Goal: Information Seeking & Learning: Find specific fact

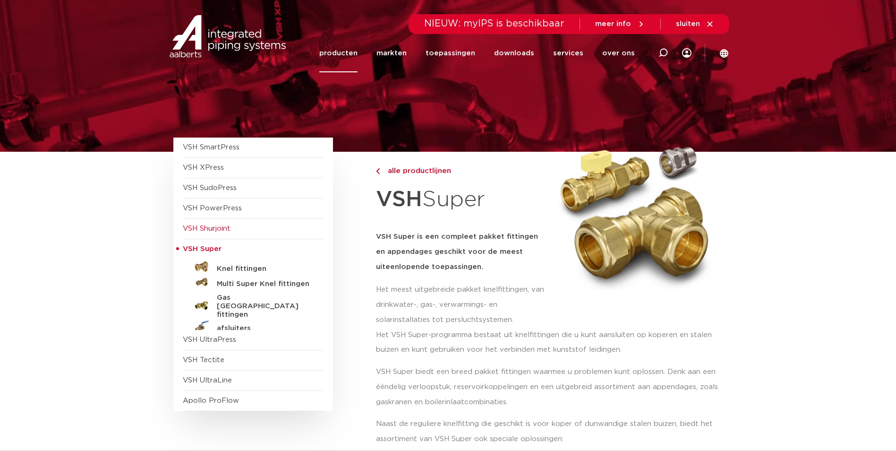
click at [223, 225] on span "VSH Shurjoint" at bounding box center [207, 228] width 48 height 7
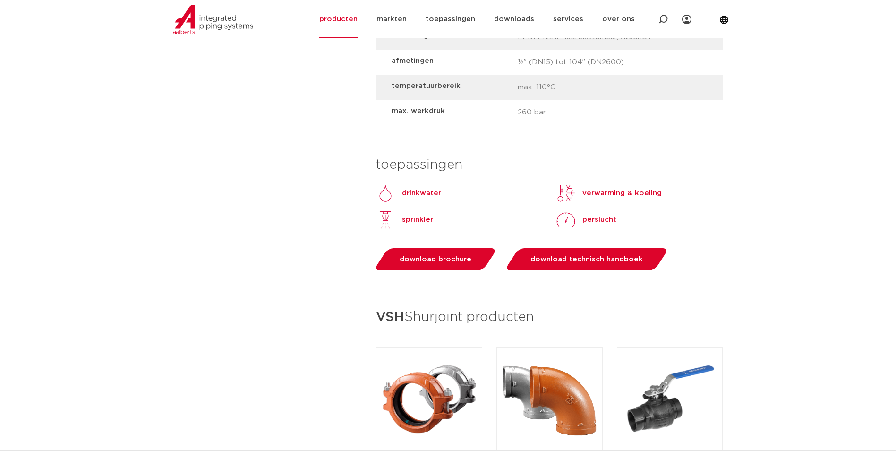
scroll to position [992, 0]
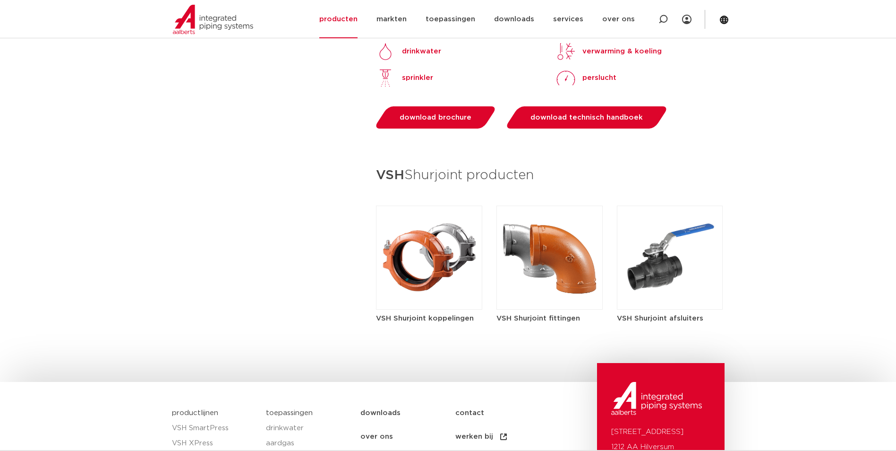
click at [440, 256] on img at bounding box center [429, 258] width 106 height 104
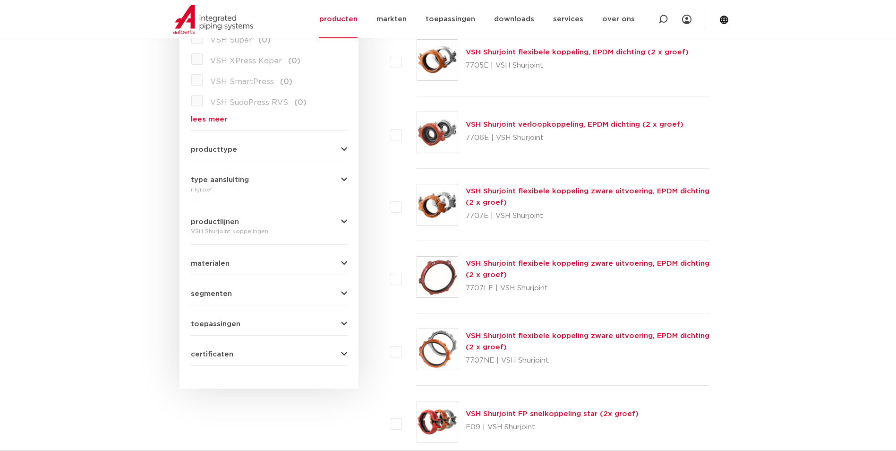
scroll to position [42, 0]
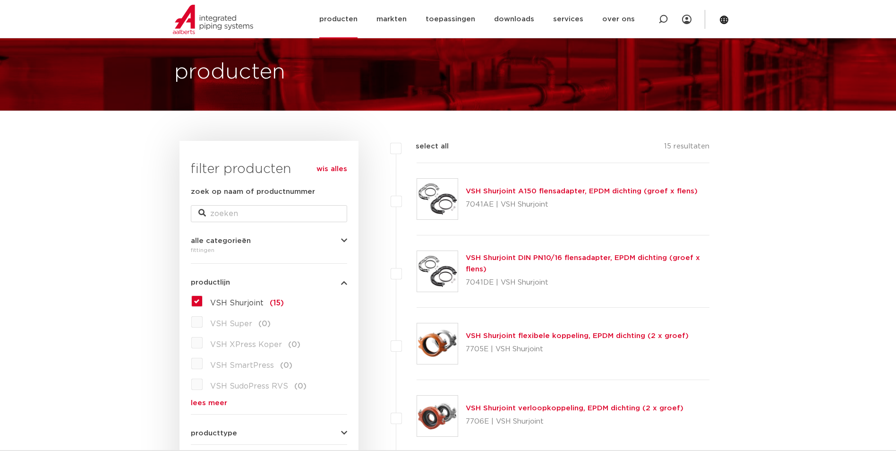
click at [222, 25] on img at bounding box center [213, 19] width 80 height 29
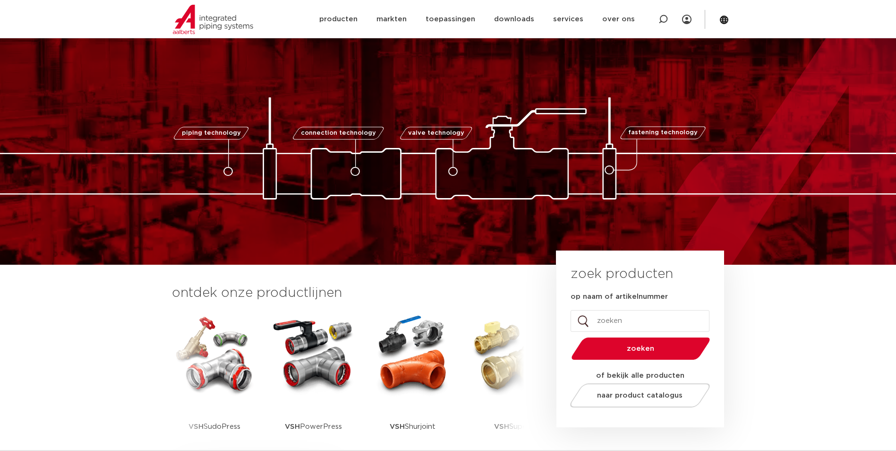
scroll to position [142, 0]
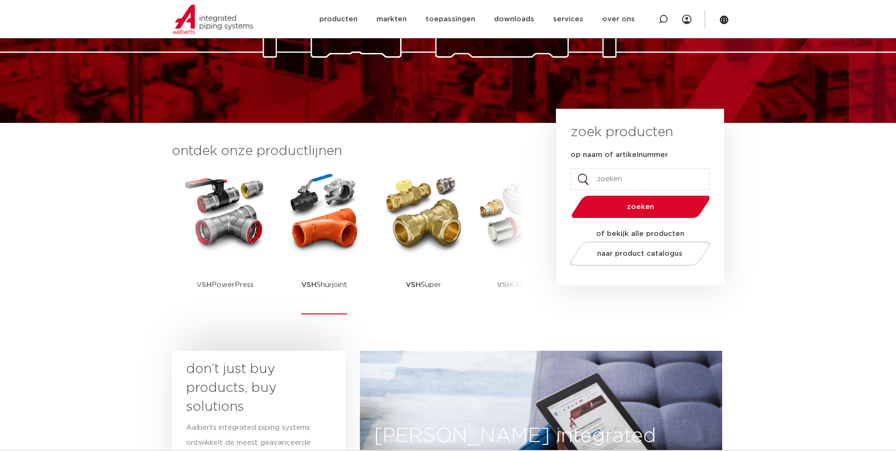
click at [339, 242] on img at bounding box center [324, 212] width 85 height 85
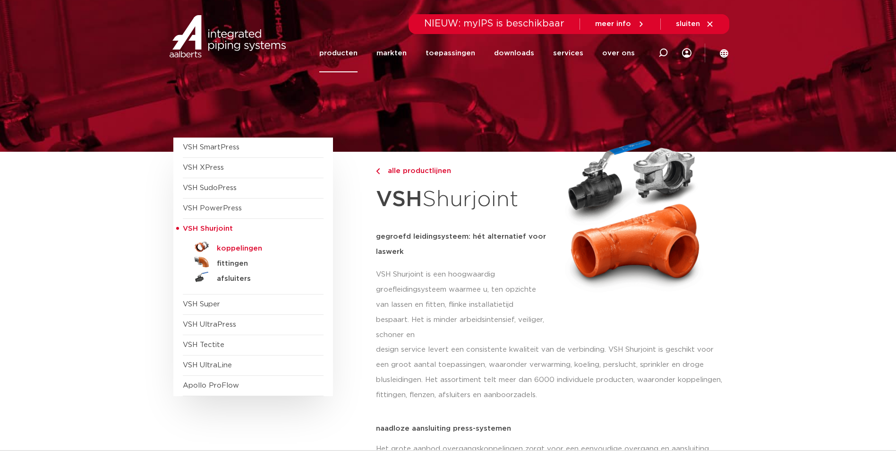
click at [244, 249] on h5 "koppelingen" at bounding box center [264, 248] width 94 height 9
click at [193, 212] on span "VSH PowerPress" at bounding box center [212, 208] width 59 height 7
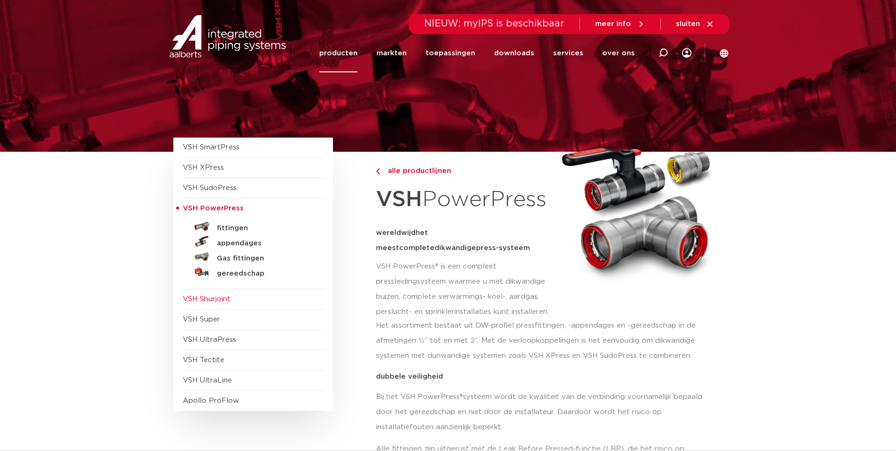
click at [207, 302] on span "VSH Shurjoint" at bounding box center [207, 298] width 48 height 7
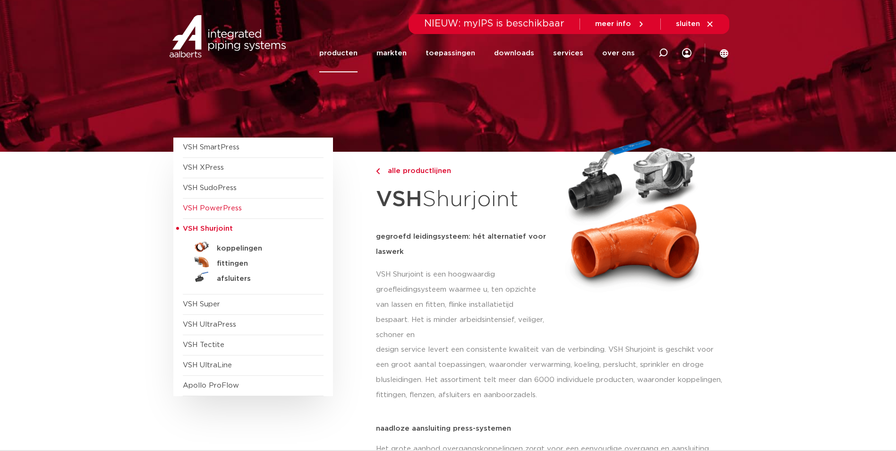
click at [206, 210] on span "VSH PowerPress" at bounding box center [212, 208] width 59 height 7
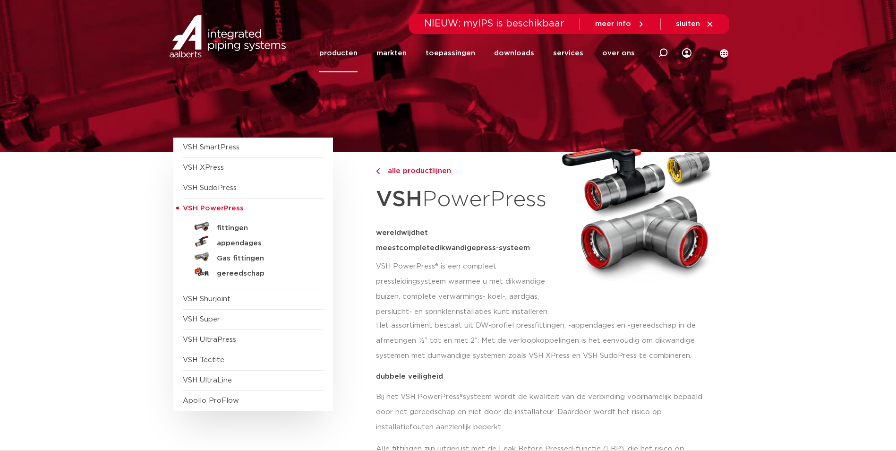
scroll to position [47, 0]
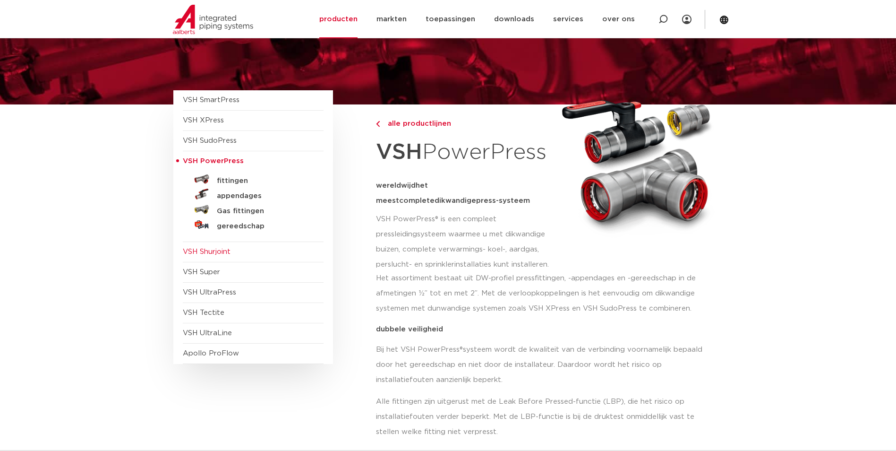
click at [202, 249] on span "VSH Shurjoint" at bounding box center [207, 251] width 48 height 7
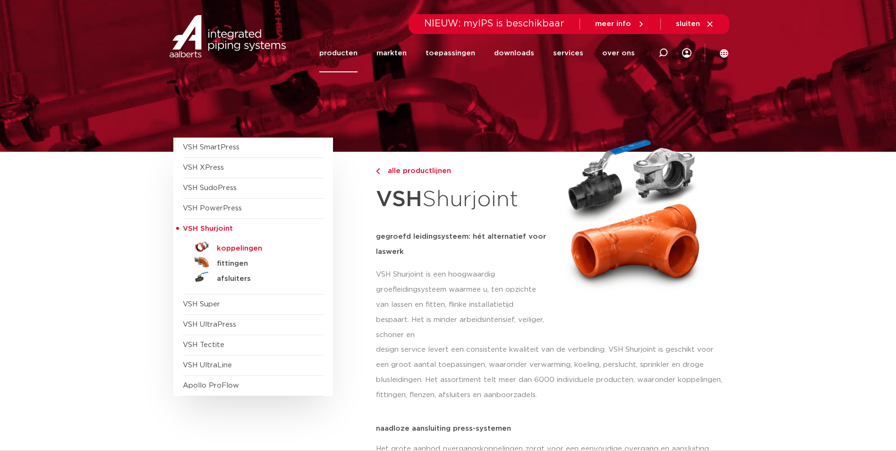
click at [227, 249] on h5 "koppelingen" at bounding box center [264, 248] width 94 height 9
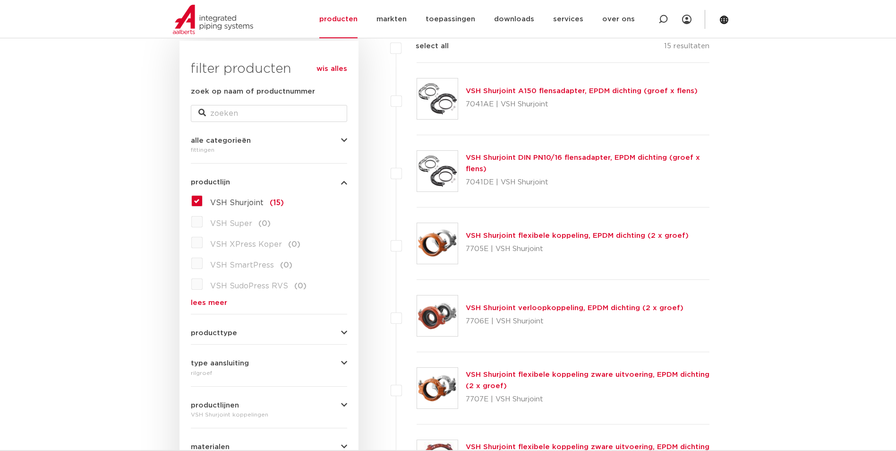
scroll to position [94, 0]
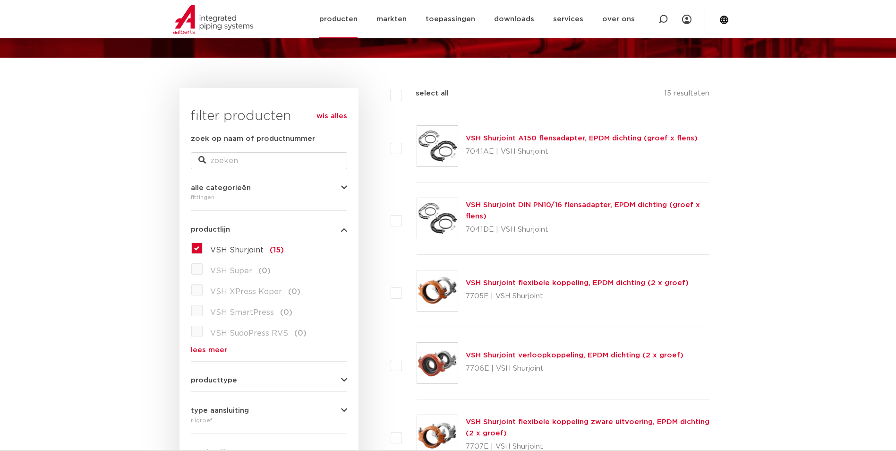
click at [342, 20] on link "producten" at bounding box center [338, 19] width 38 height 38
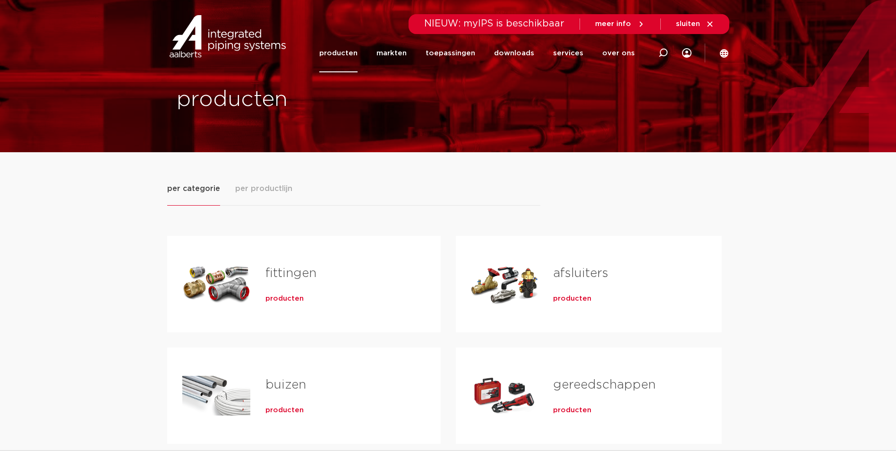
click at [216, 291] on div "Tabs. Open items met enter of spatie, sluit af met escape en navigeer met de pi…" at bounding box center [216, 284] width 68 height 66
click at [272, 300] on span "producten" at bounding box center [285, 298] width 38 height 9
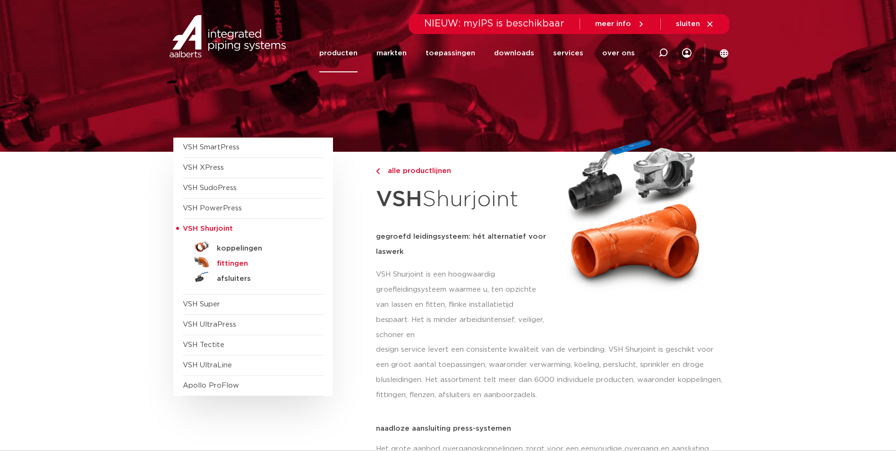
click at [227, 264] on h5 "fittingen" at bounding box center [264, 263] width 94 height 9
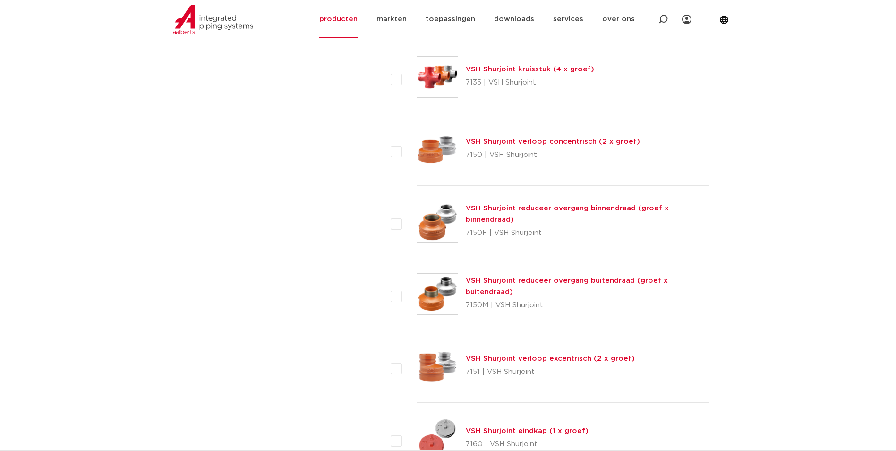
scroll to position [1512, 0]
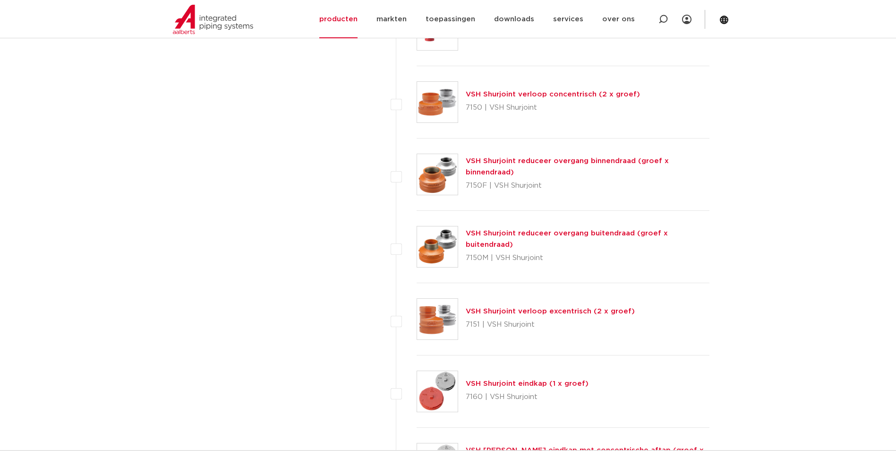
click at [503, 240] on link "VSH Shurjoint reduceer overgang buitendraad (groef x buitendraad)" at bounding box center [567, 239] width 202 height 18
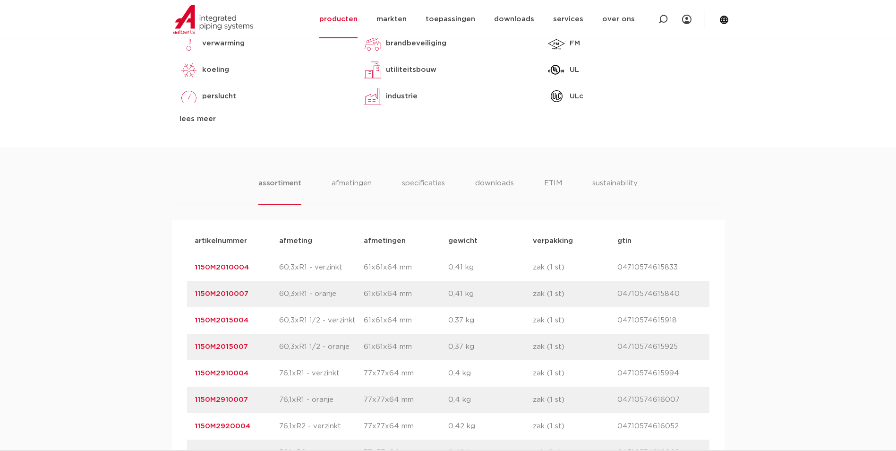
scroll to position [661, 0]
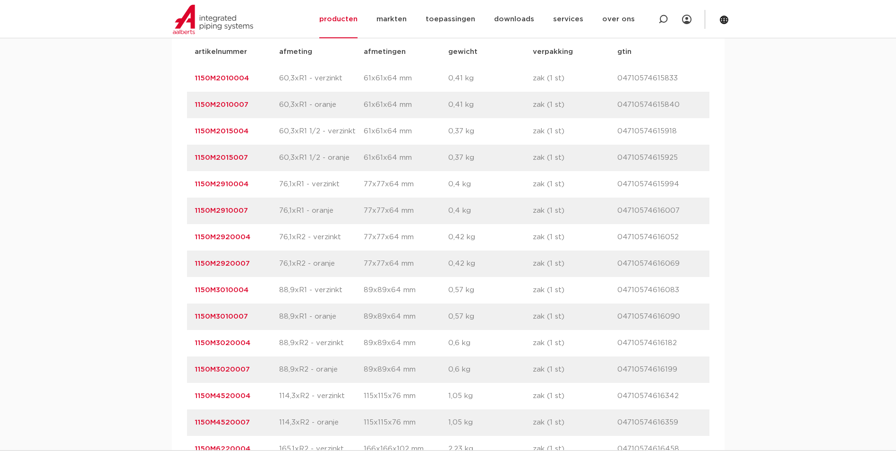
drag, startPoint x: 249, startPoint y: 262, endPoint x: 195, endPoint y: 268, distance: 54.7
click at [195, 203] on p "1150M2920007" at bounding box center [237, 263] width 85 height 11
copy link "1150M2920007"
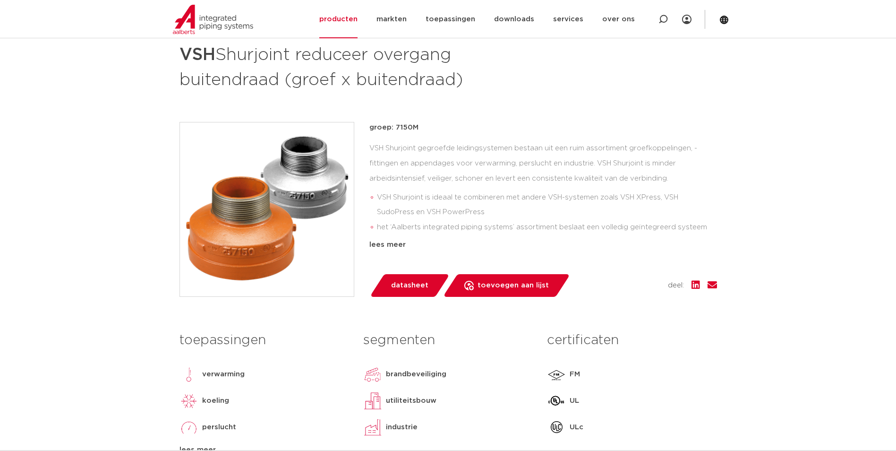
scroll to position [0, 0]
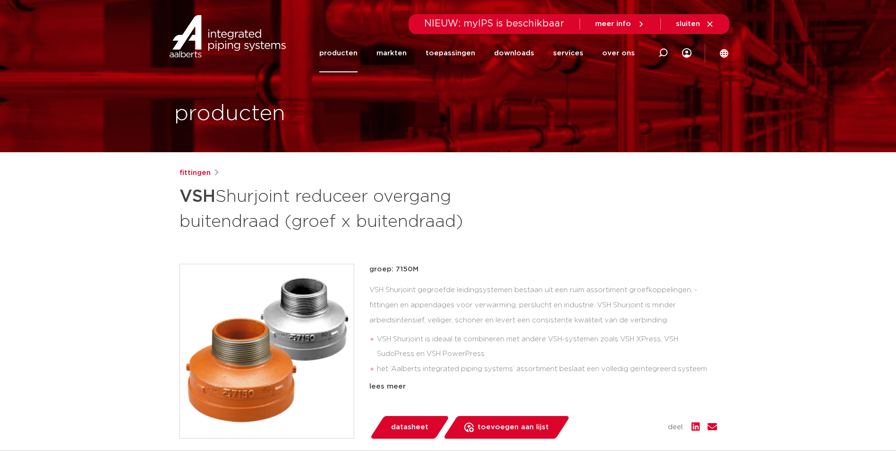
click at [344, 52] on link "producten" at bounding box center [338, 53] width 38 height 38
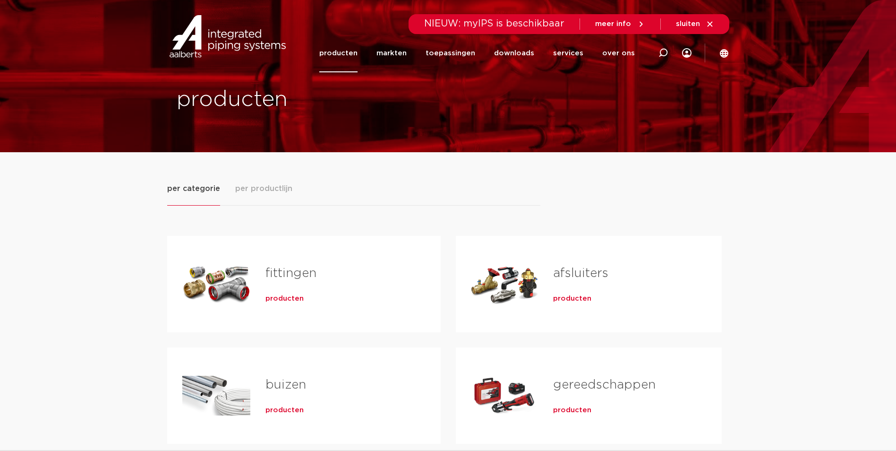
click at [281, 269] on link "fittingen" at bounding box center [291, 273] width 51 height 12
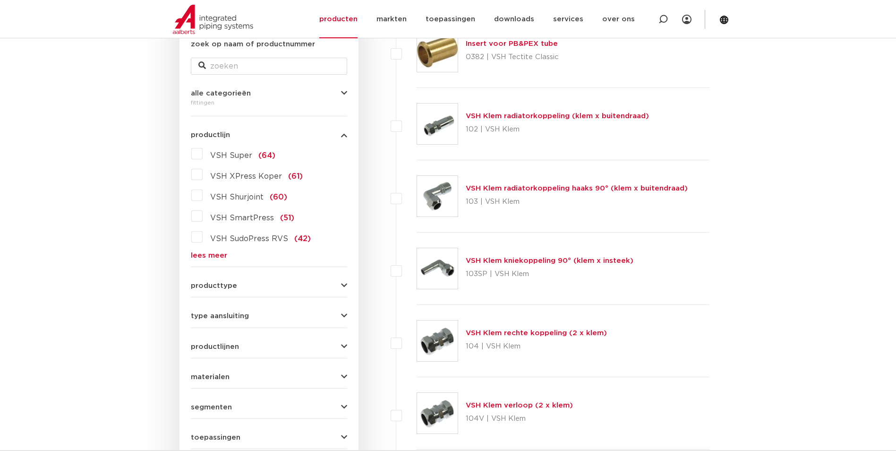
scroll to position [142, 0]
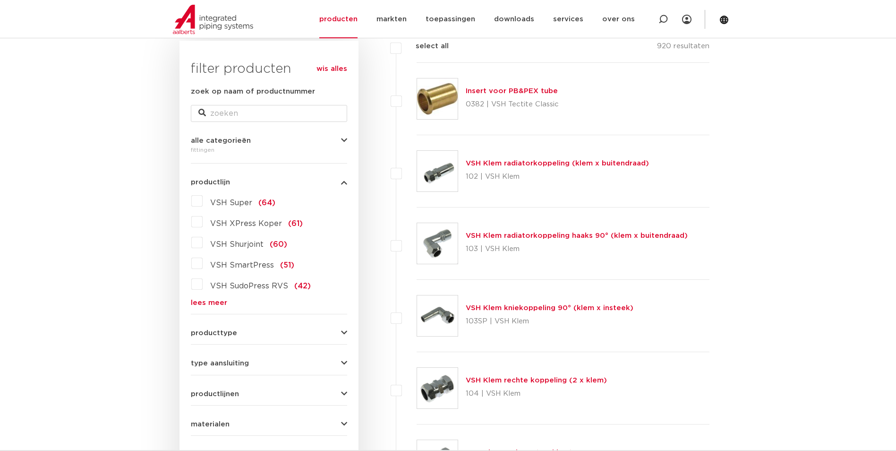
click at [203, 245] on label "VSH Shurjoint (60)" at bounding box center [245, 242] width 85 height 15
click at [0, 0] on input "VSH Shurjoint (60)" at bounding box center [0, 0] width 0 height 0
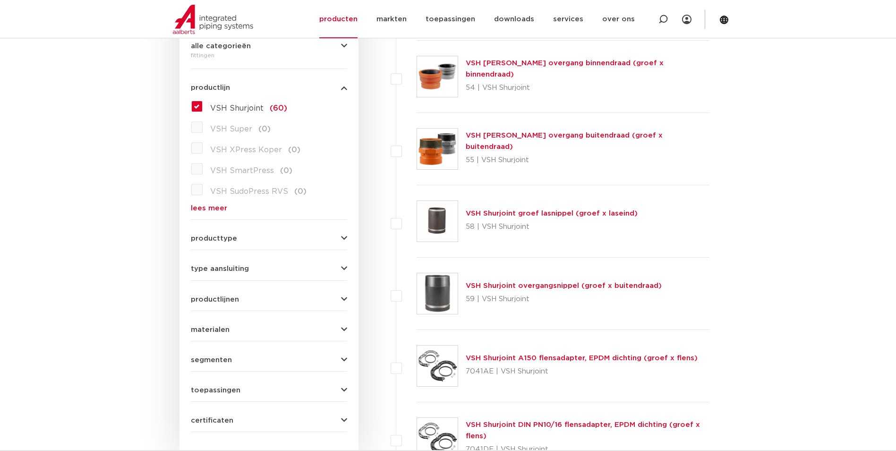
scroll to position [142, 0]
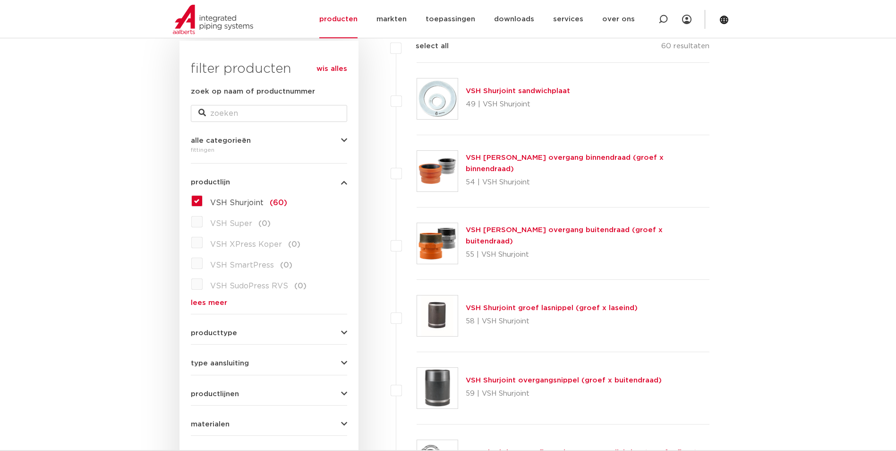
drag, startPoint x: 559, startPoint y: 317, endPoint x: 557, endPoint y: 310, distance: 7.3
click at [557, 310] on div "VSH Shurjoint groef lasnippel (groef x laseind) 58 | VSH Shurjoint" at bounding box center [552, 315] width 172 height 26
drag, startPoint x: 863, startPoint y: 353, endPoint x: 689, endPoint y: 338, distance: 174.5
click at [545, 309] on link "VSH Shurjoint groef lasnippel (groef x laseind)" at bounding box center [552, 307] width 172 height 7
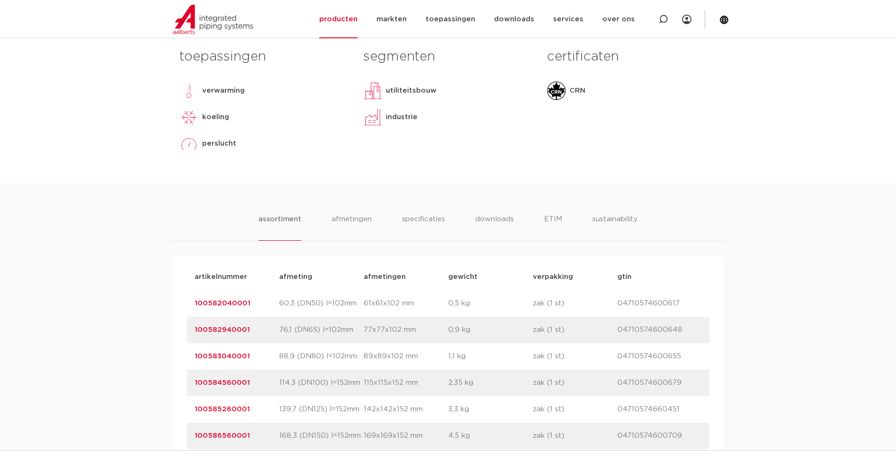
scroll to position [520, 0]
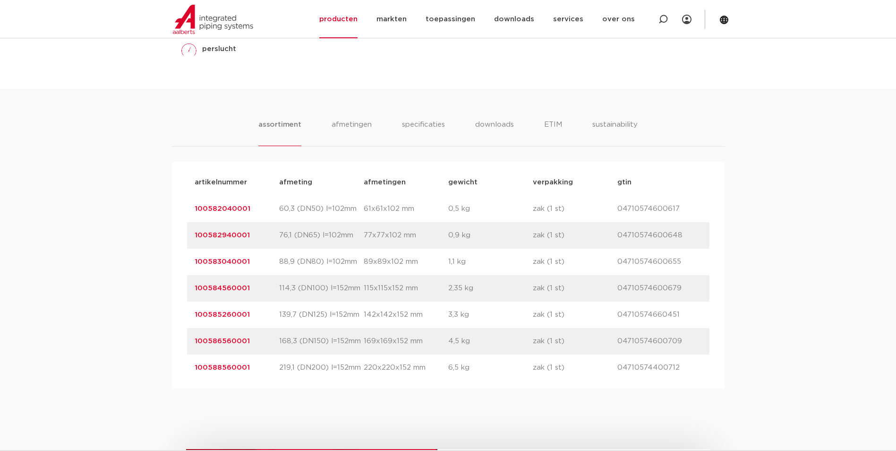
drag, startPoint x: 250, startPoint y: 260, endPoint x: 194, endPoint y: 257, distance: 56.3
click at [195, 257] on p "100583040001" at bounding box center [237, 261] width 85 height 11
copy link "100583040001"
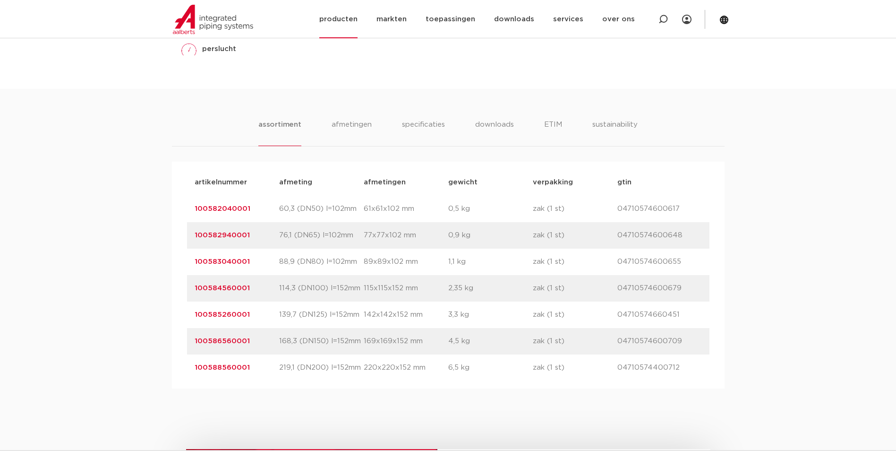
click at [223, 25] on img at bounding box center [213, 19] width 80 height 29
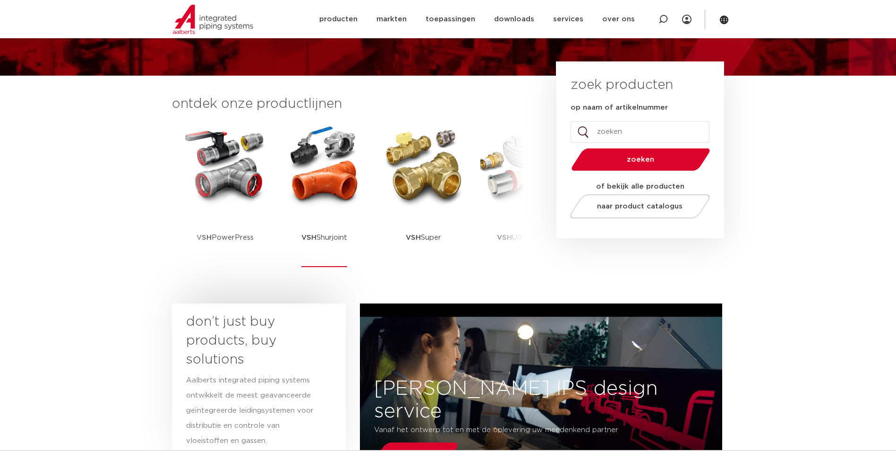
click at [339, 185] on img at bounding box center [324, 165] width 85 height 85
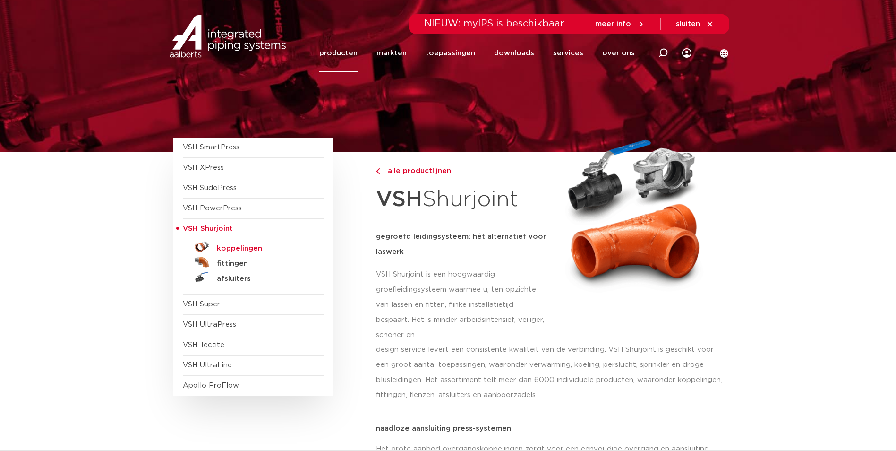
click at [223, 249] on h5 "koppelingen" at bounding box center [264, 248] width 94 height 9
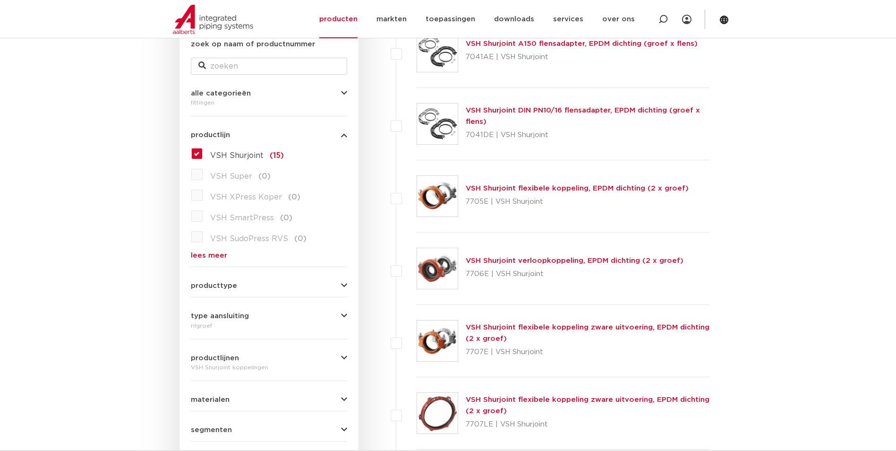
scroll to position [236, 0]
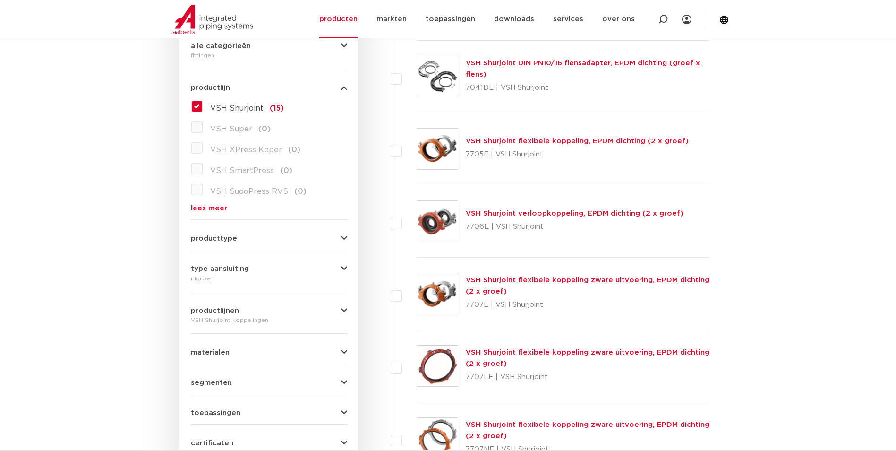
click at [547, 143] on link "VSH Shurjoint flexibele koppeling, EPDM dichting (2 x groef)" at bounding box center [577, 140] width 223 height 7
click at [531, 141] on link "VSH Shurjoint flexibele koppeling, EPDM dichting (2 x groef)" at bounding box center [577, 140] width 223 height 7
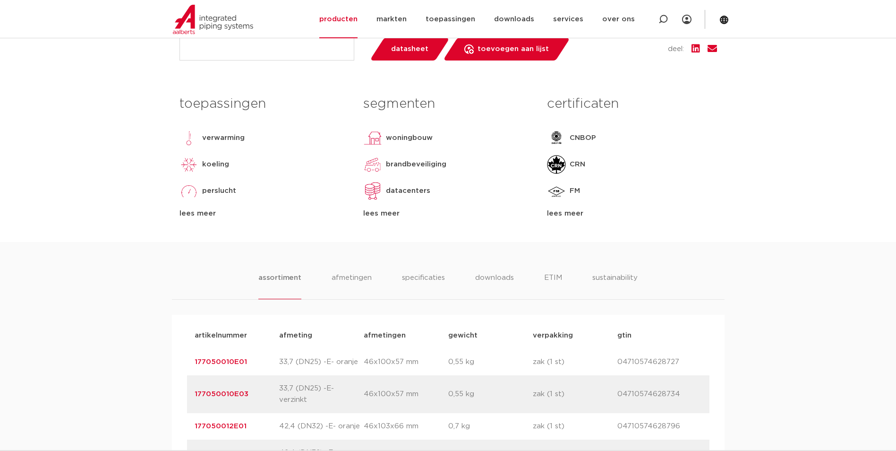
scroll to position [94, 0]
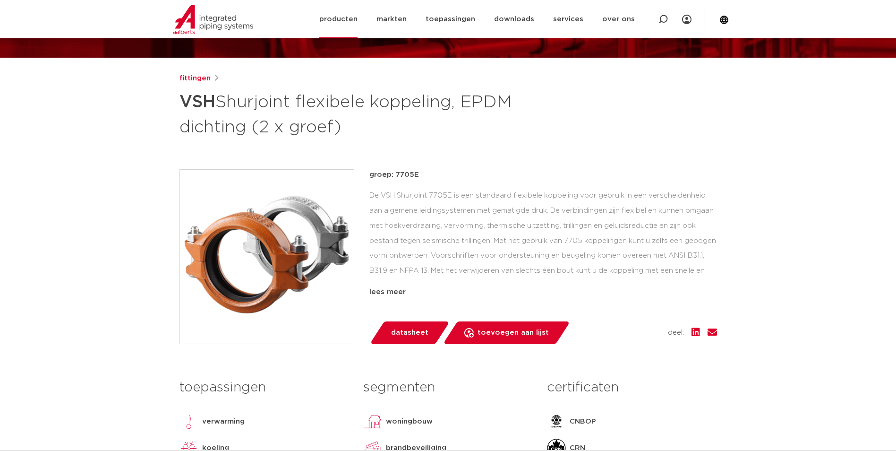
click at [344, 19] on link "producten" at bounding box center [338, 19] width 38 height 38
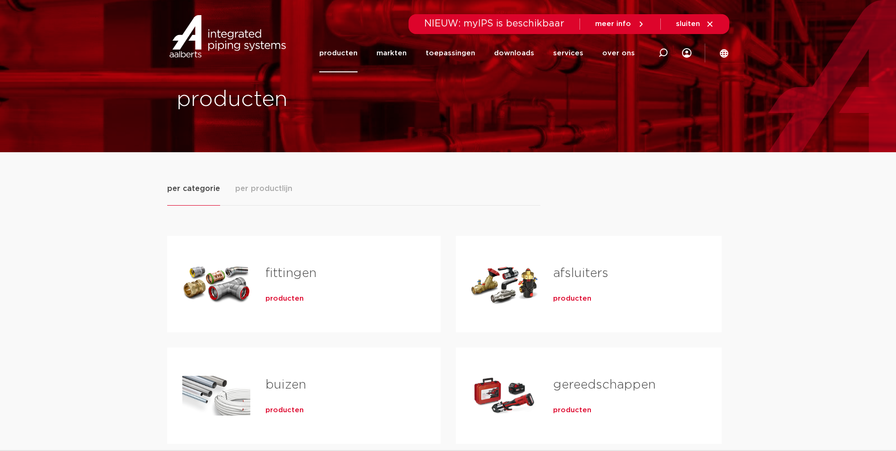
click at [277, 275] on link "fittingen" at bounding box center [291, 273] width 51 height 12
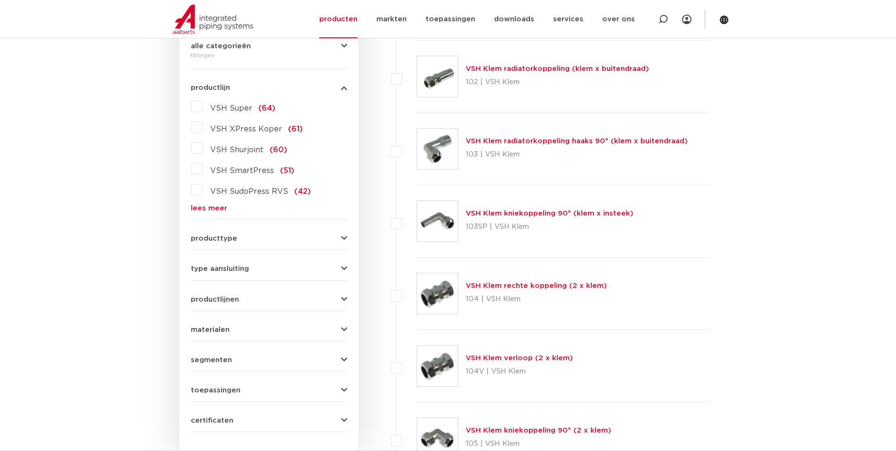
click at [203, 147] on label "VSH Shurjoint (60)" at bounding box center [245, 147] width 85 height 15
click at [0, 0] on input "VSH Shurjoint (60)" at bounding box center [0, 0] width 0 height 0
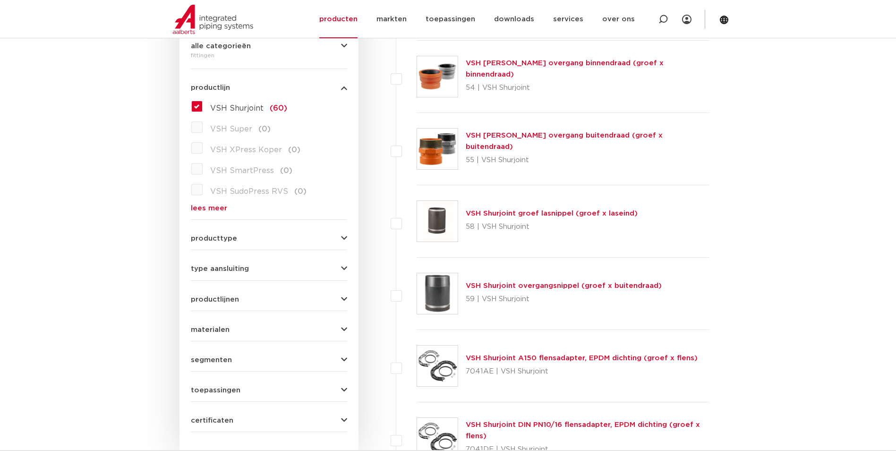
click at [543, 214] on link "VSH Shurjoint groef lasnippel (groef x laseind)" at bounding box center [552, 213] width 172 height 7
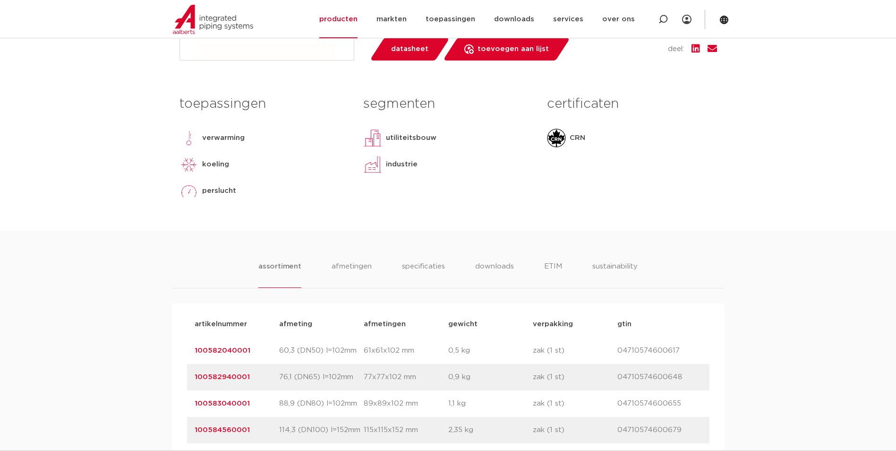
scroll to position [425, 0]
